Goal: Task Accomplishment & Management: Complete application form

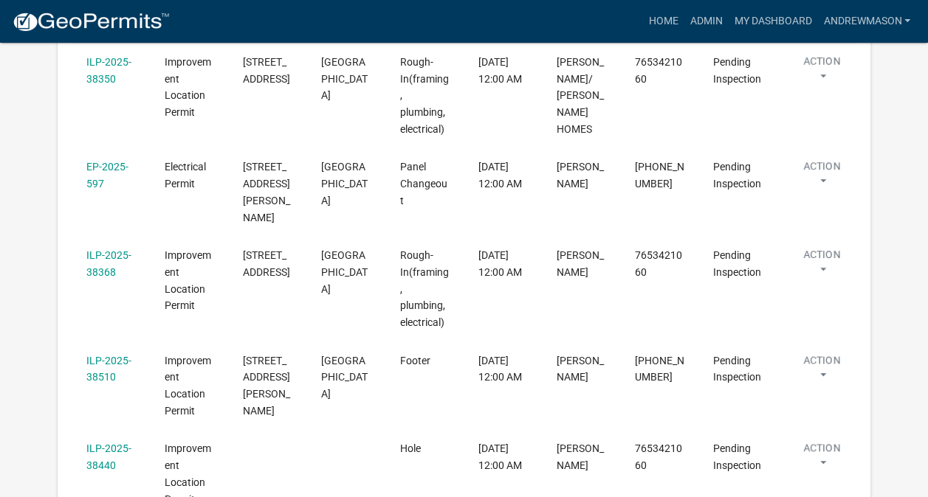
scroll to position [405, 0]
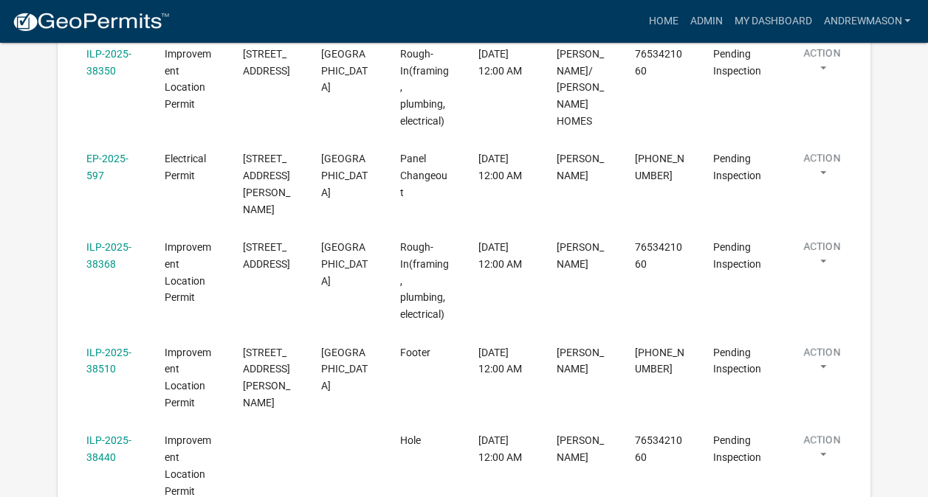
select select "3: 100"
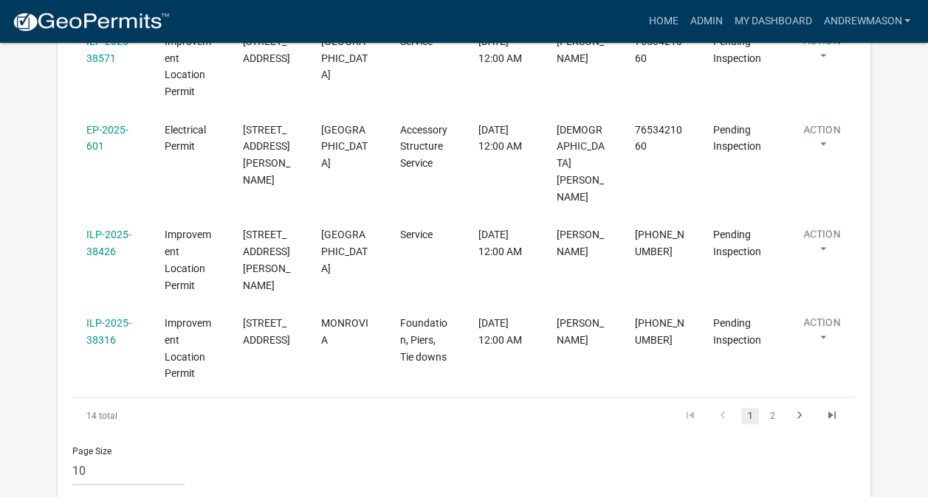
scroll to position [958, 0]
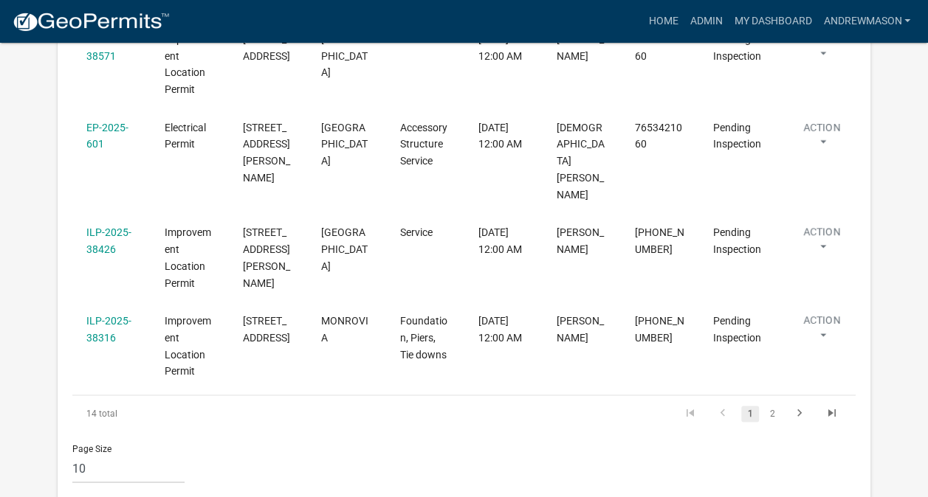
click at [771, 406] on link "2" at bounding box center [772, 414] width 18 height 16
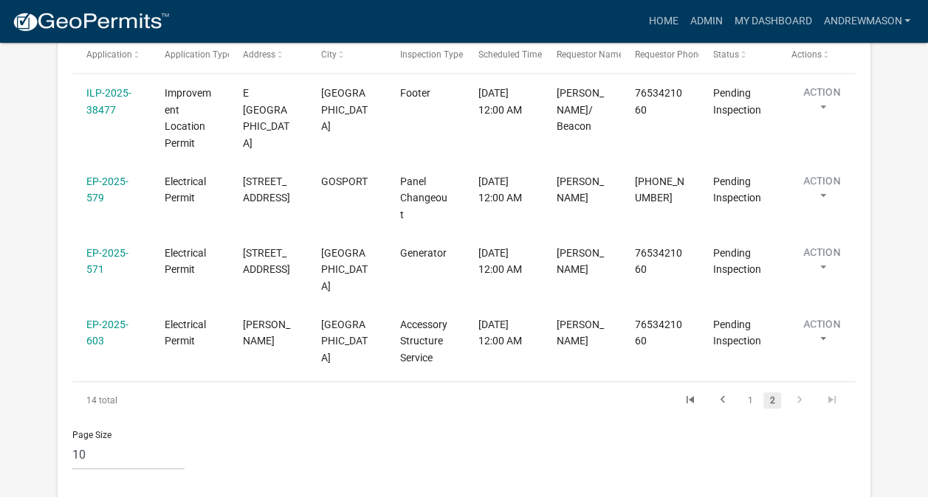
scroll to position [325, 0]
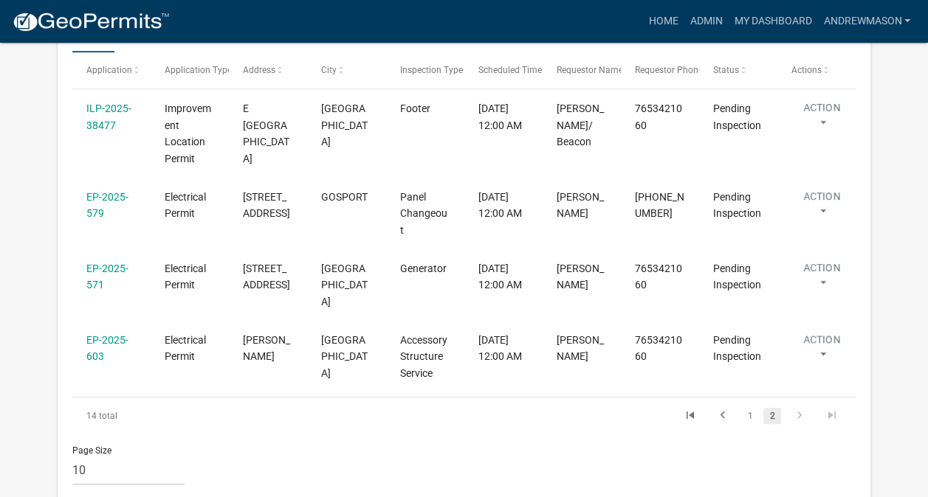
click at [115, 198] on link "EP-2025-579" at bounding box center [107, 205] width 42 height 29
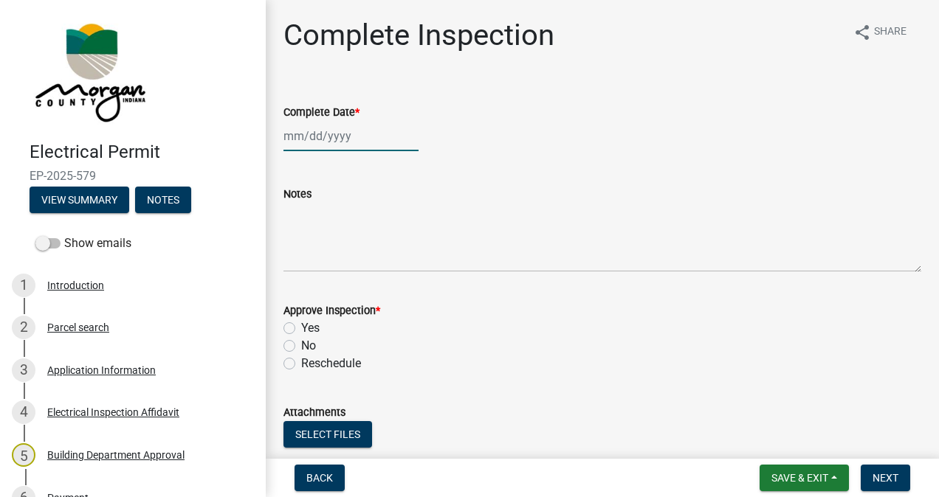
click at [347, 137] on div at bounding box center [350, 136] width 135 height 30
select select "9"
select select "2025"
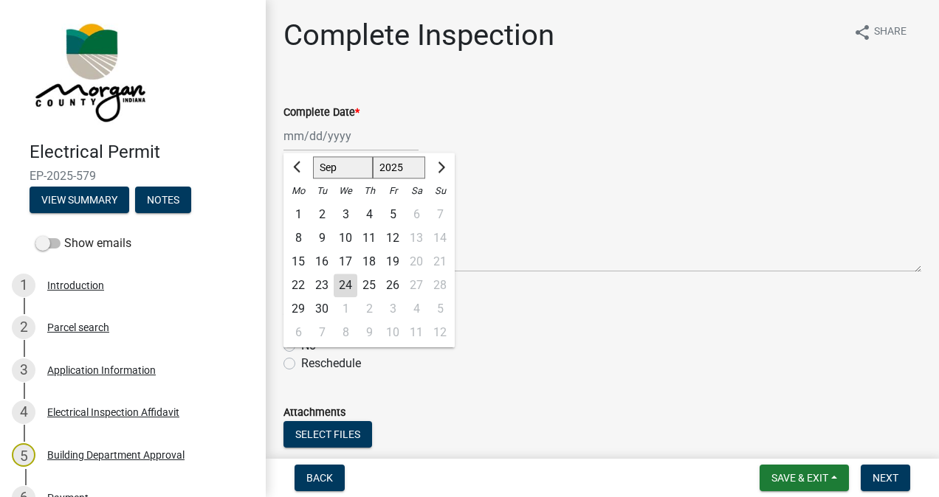
click at [348, 284] on div "24" at bounding box center [346, 286] width 24 height 24
type input "[DATE]"
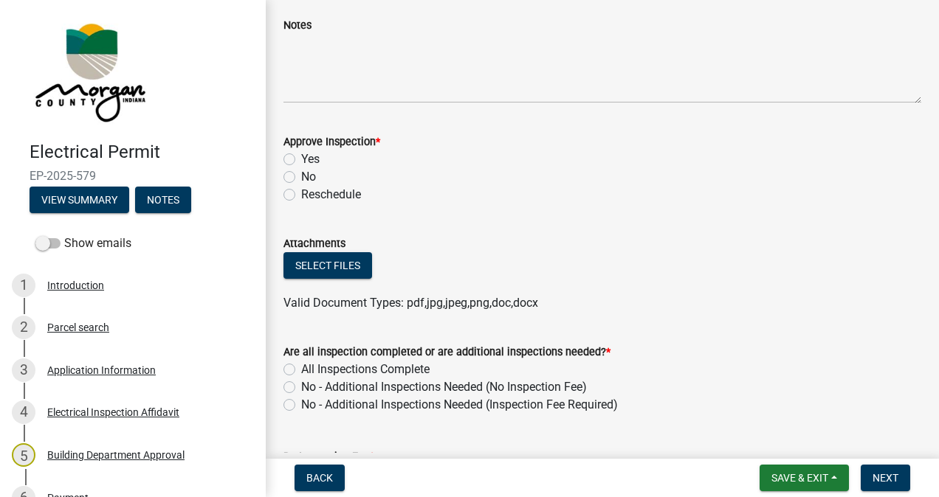
scroll to position [176, 0]
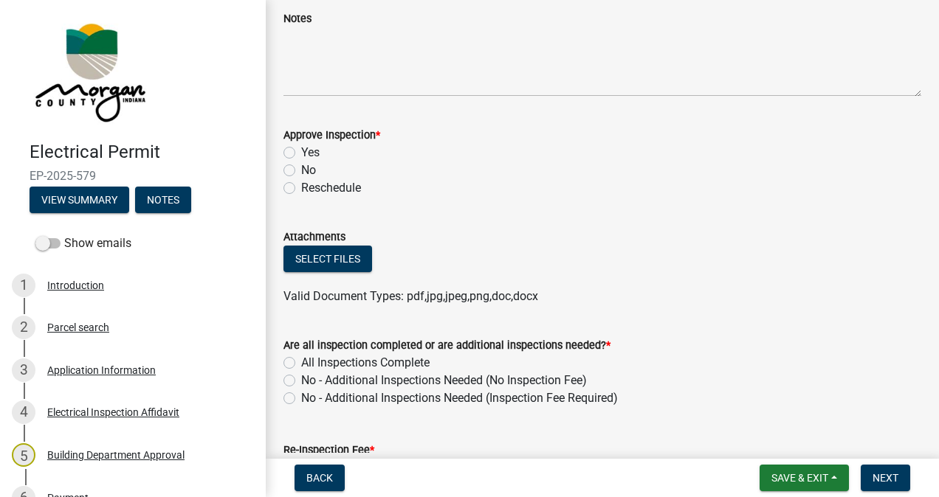
click at [301, 156] on label "Yes" at bounding box center [310, 153] width 18 height 18
click at [301, 154] on input "Yes" at bounding box center [306, 149] width 10 height 10
radio input "true"
click at [301, 363] on label "All Inspections Complete" at bounding box center [365, 363] width 128 height 18
click at [301, 363] on input "All Inspections Complete" at bounding box center [306, 359] width 10 height 10
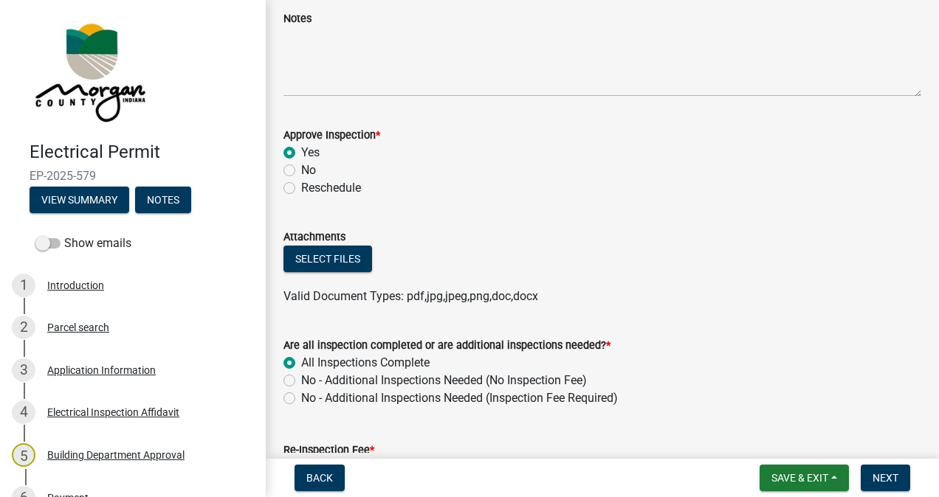
radio input "true"
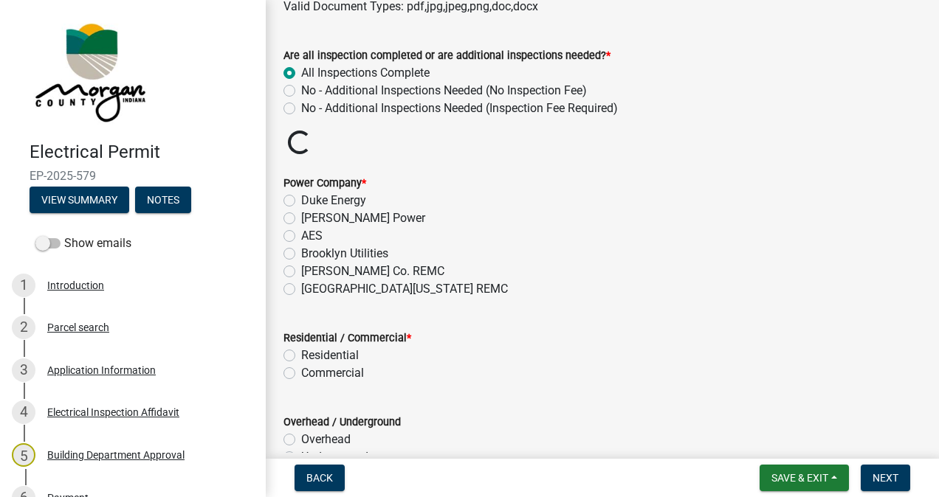
scroll to position [514, 0]
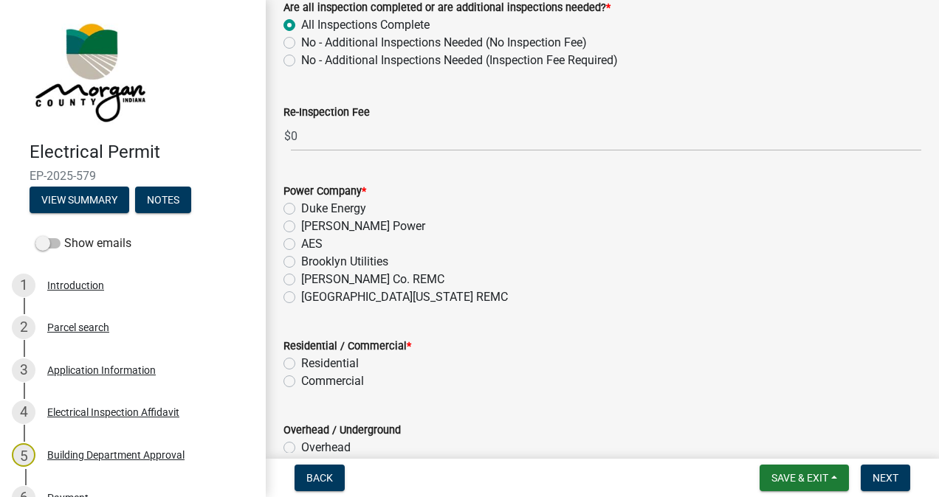
click at [301, 297] on label "[GEOGRAPHIC_DATA][US_STATE] REMC" at bounding box center [404, 298] width 207 height 18
click at [301, 297] on input "[GEOGRAPHIC_DATA][US_STATE] REMC" at bounding box center [306, 294] width 10 height 10
radio input "true"
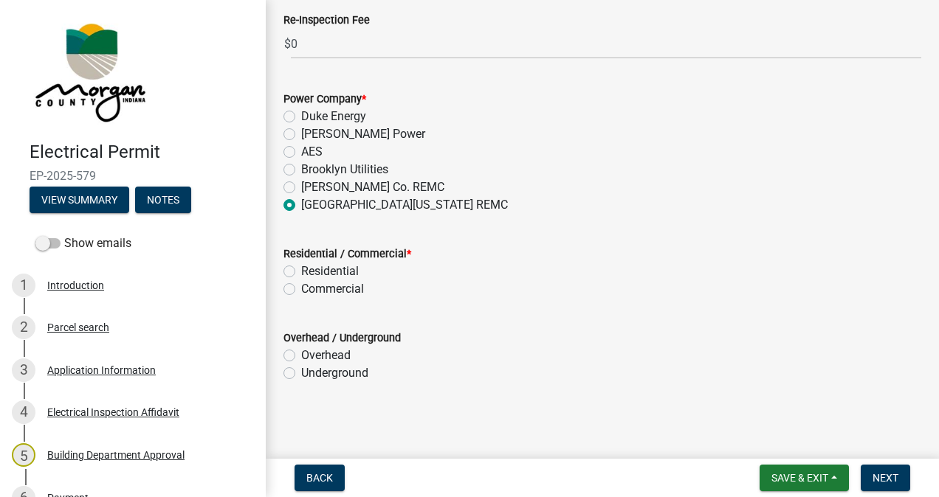
click at [301, 272] on label "Residential" at bounding box center [330, 272] width 58 height 18
click at [301, 272] on input "Residential" at bounding box center [306, 268] width 10 height 10
radio input "true"
click at [301, 373] on label "Underground" at bounding box center [334, 374] width 67 height 18
click at [301, 373] on input "Underground" at bounding box center [306, 370] width 10 height 10
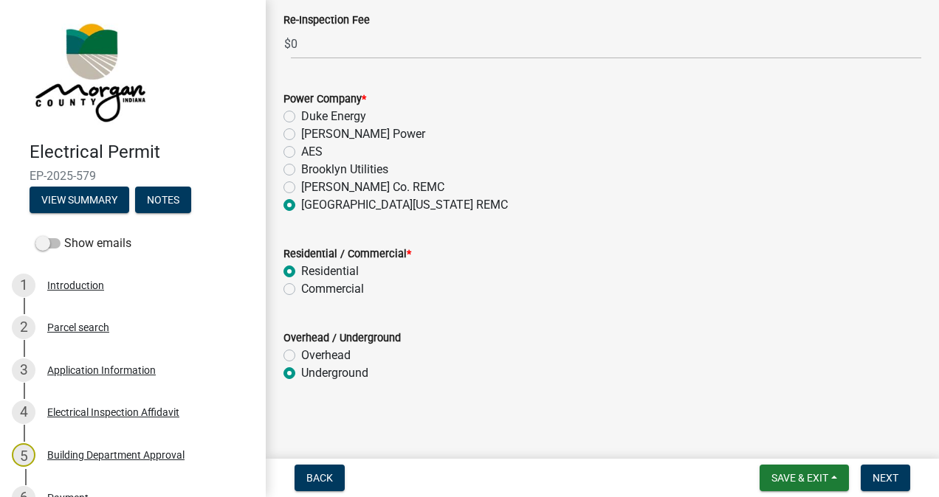
radio input "true"
click at [873, 478] on span "Next" at bounding box center [885, 478] width 26 height 12
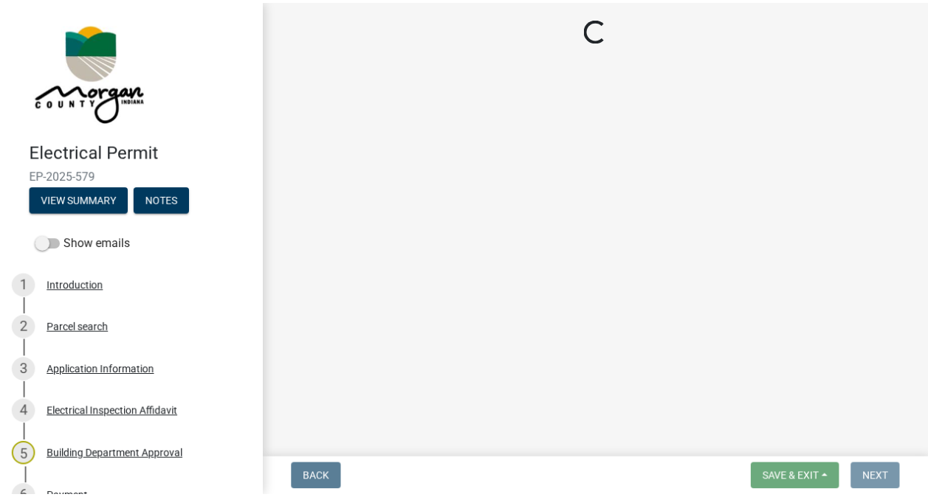
scroll to position [0, 0]
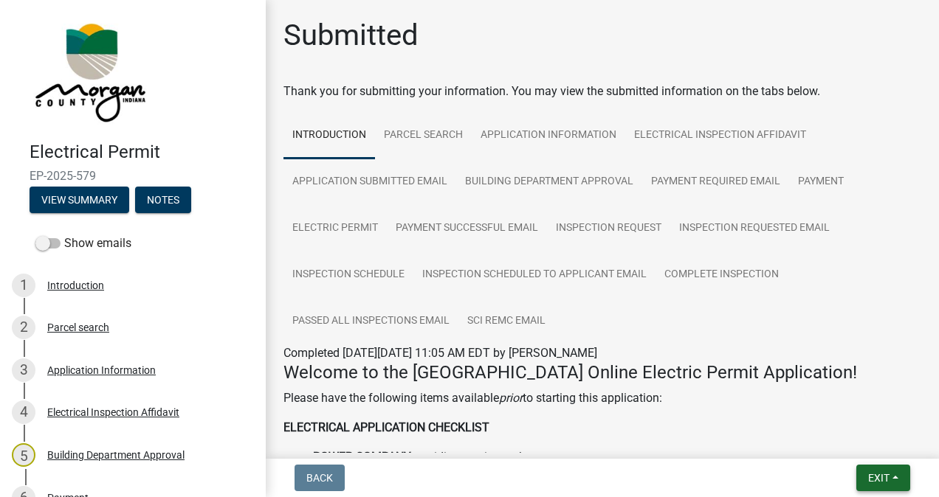
click at [868, 473] on span "Exit" at bounding box center [878, 478] width 21 height 12
click at [860, 435] on button "Save & Exit" at bounding box center [852, 439] width 118 height 35
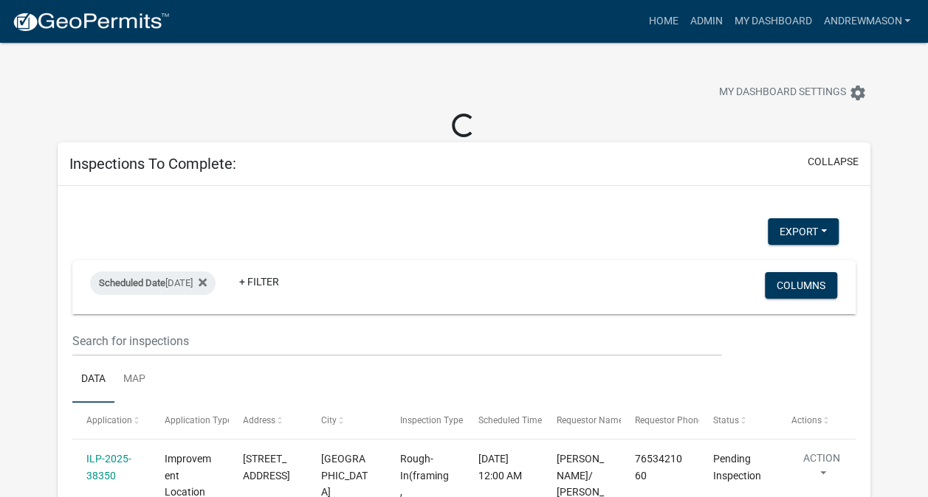
select select "3: 100"
